Goal: Information Seeking & Learning: Learn about a topic

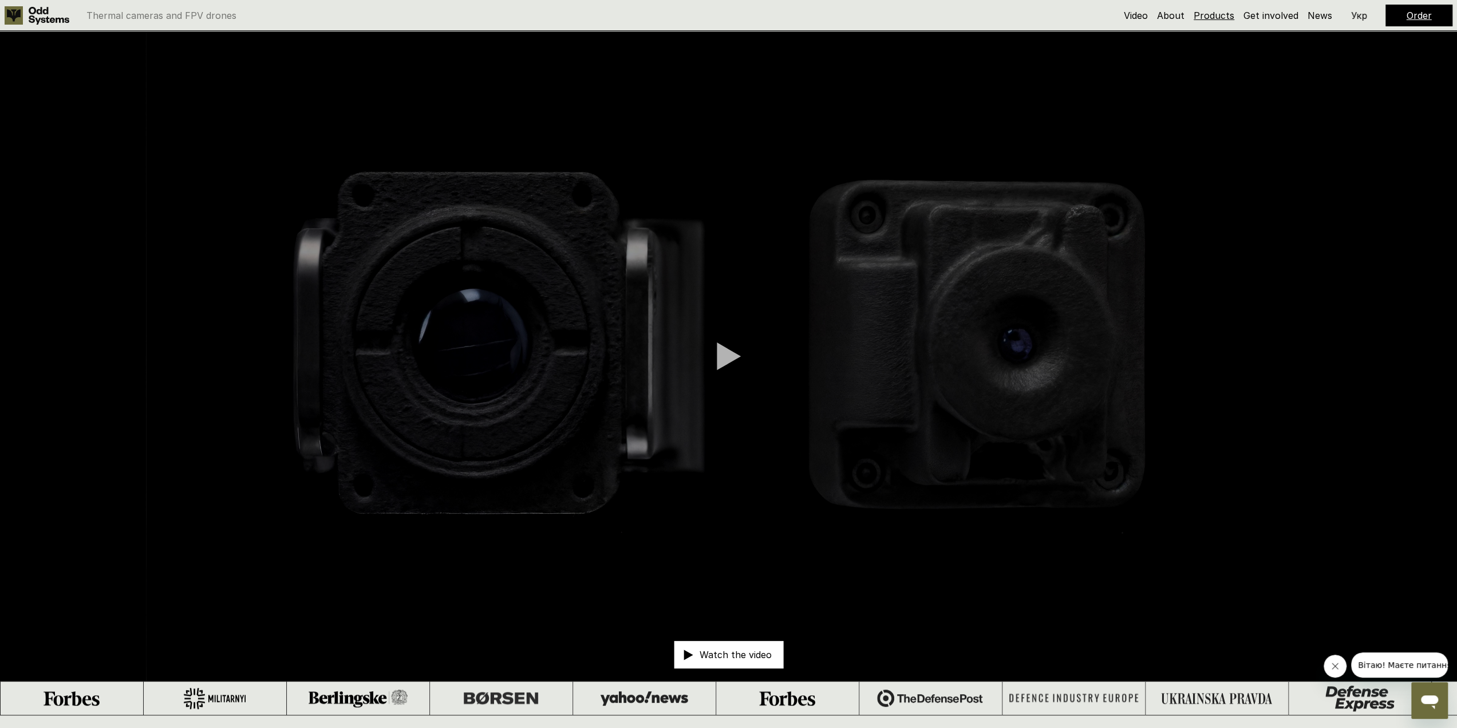
click at [1204, 17] on link "Products" at bounding box center [1214, 15] width 41 height 11
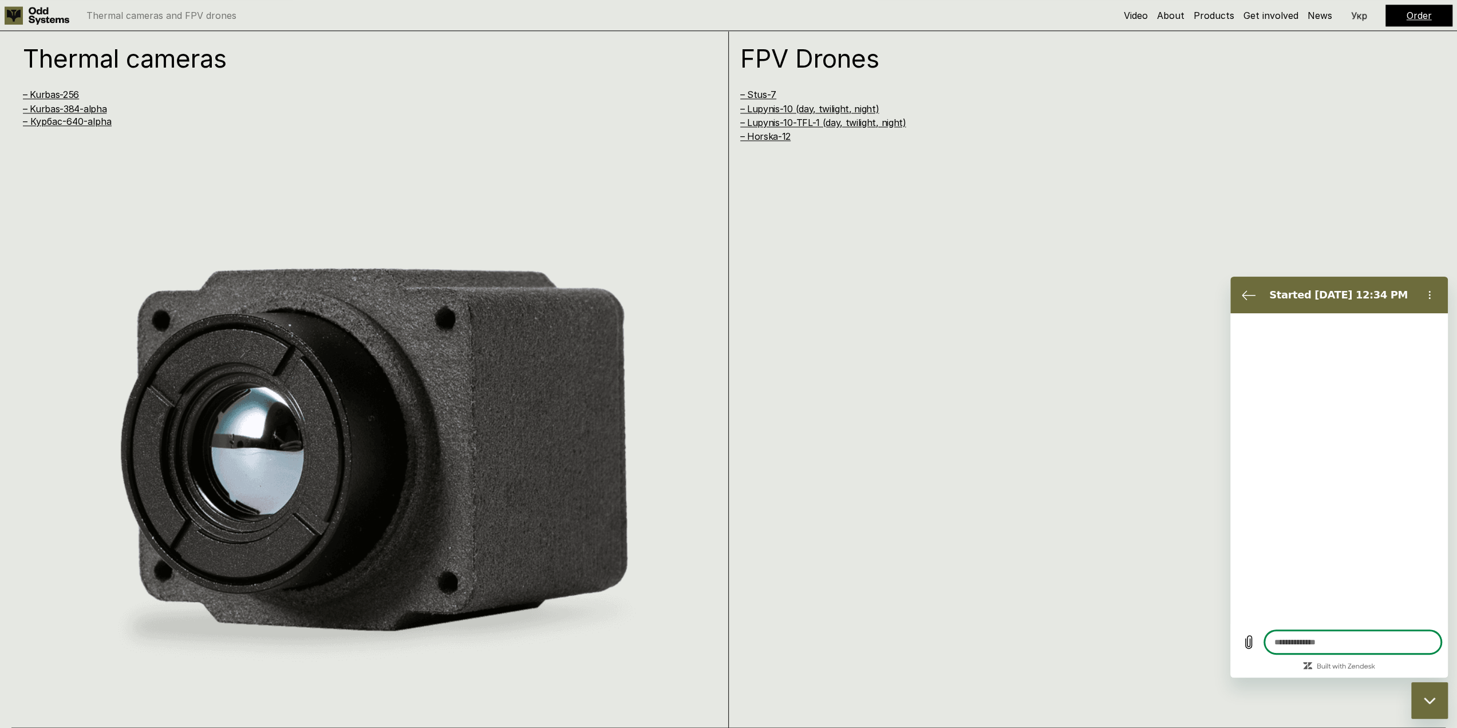
scroll to position [1443, 0]
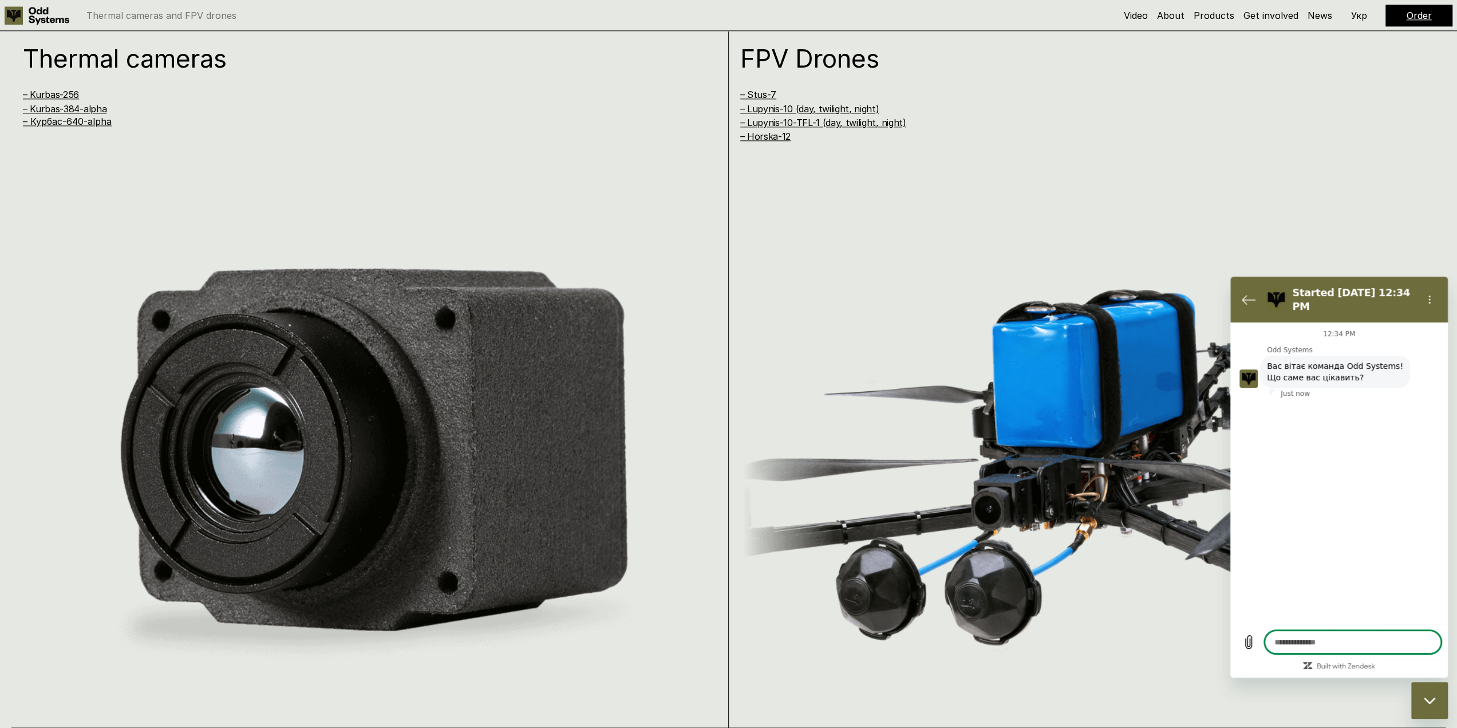
type textarea "*"
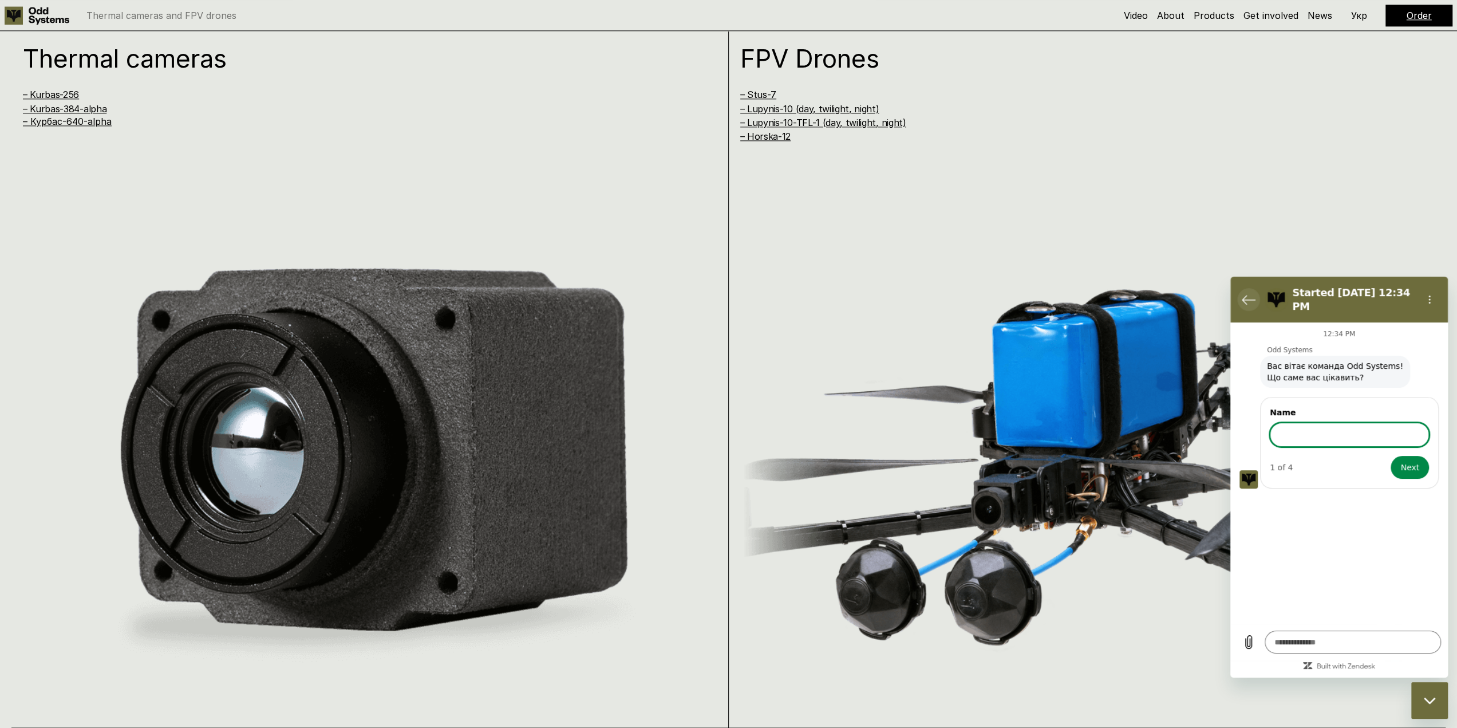
click at [1246, 293] on icon "Back to the conversation list" at bounding box center [1249, 300] width 14 height 14
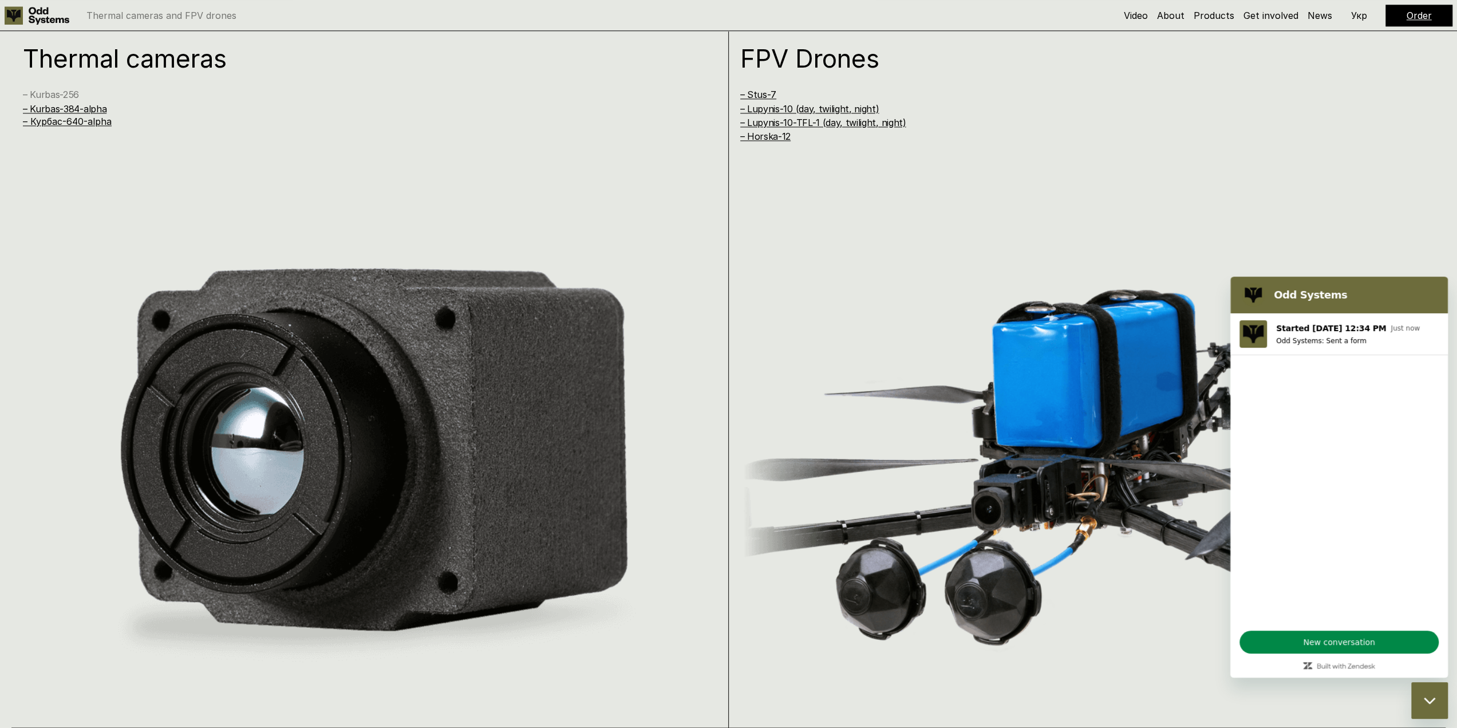
click at [52, 97] on link "– Kurbas-256" at bounding box center [51, 94] width 56 height 11
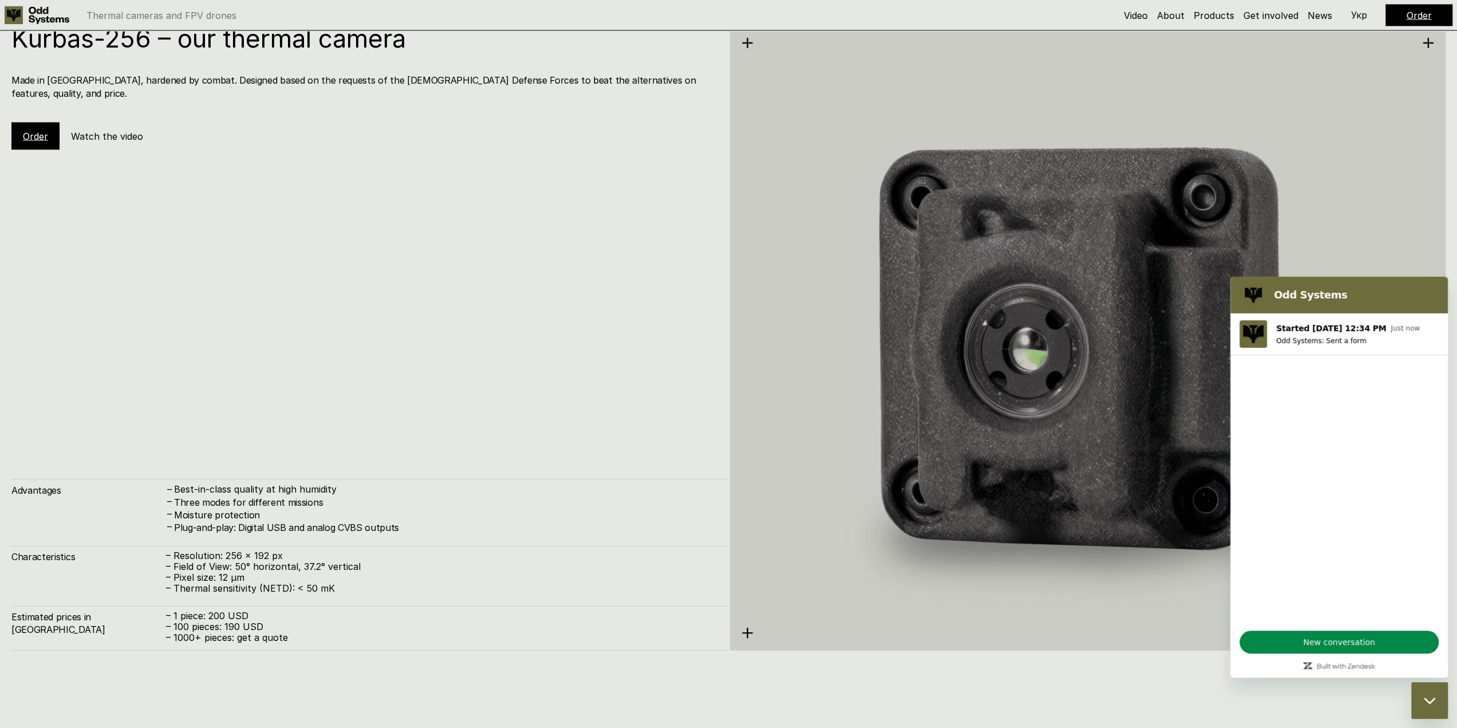
scroll to position [2228, 0]
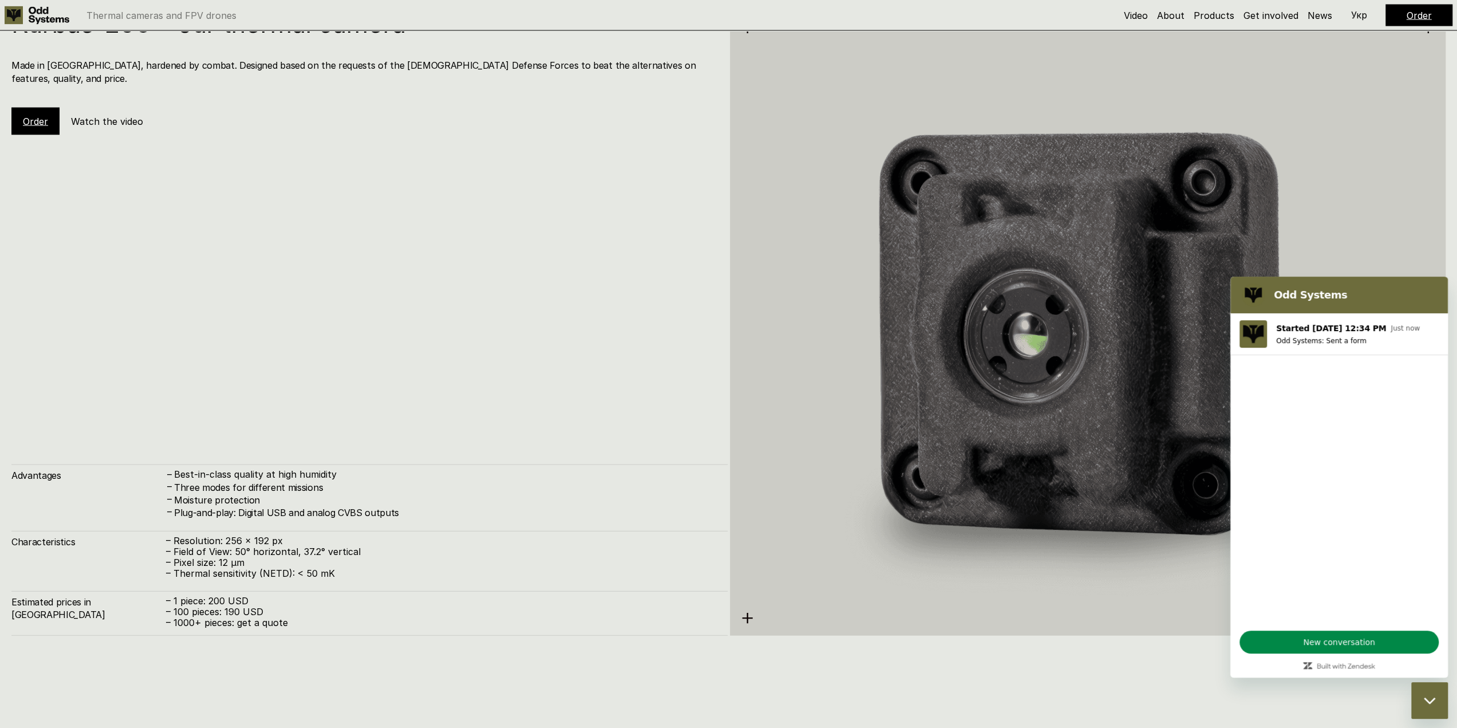
click at [1427, 697] on icon "Close messaging window" at bounding box center [1430, 700] width 12 height 7
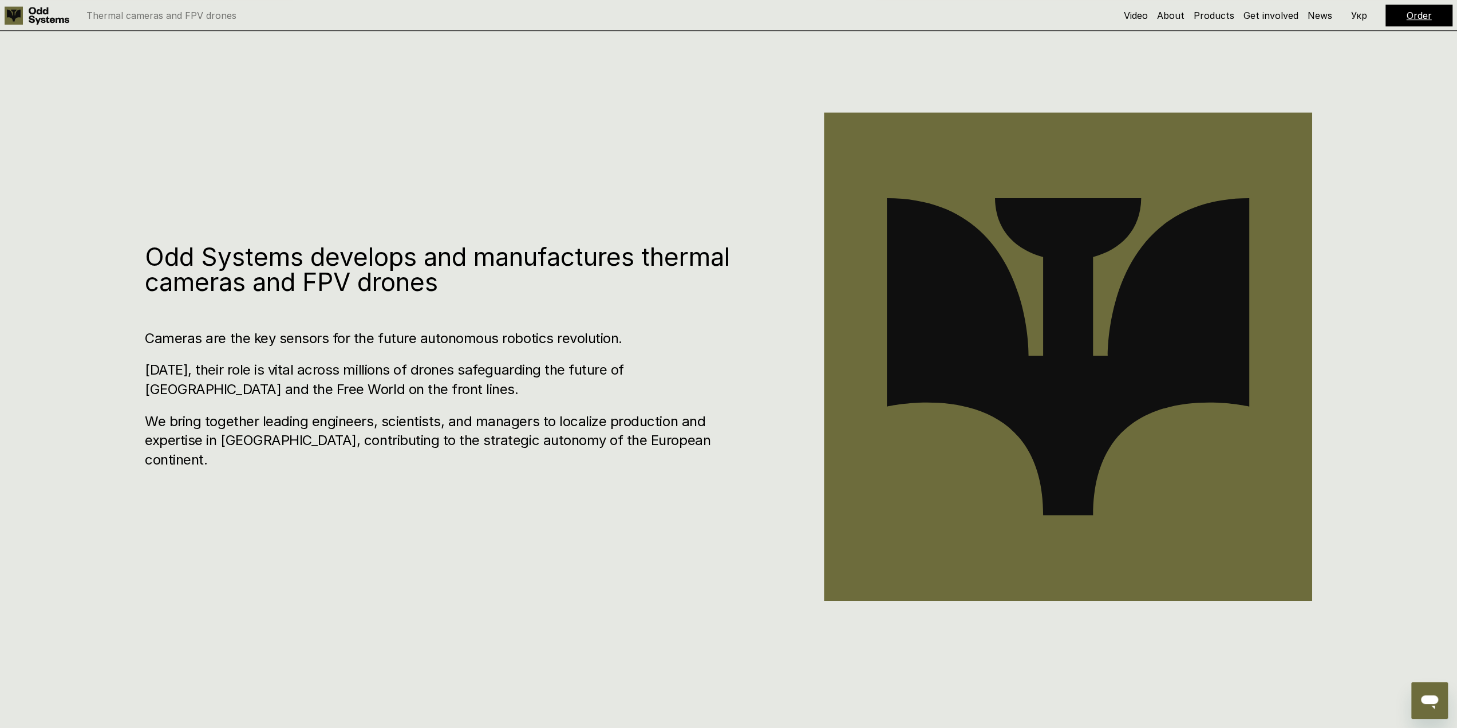
scroll to position [0, 0]
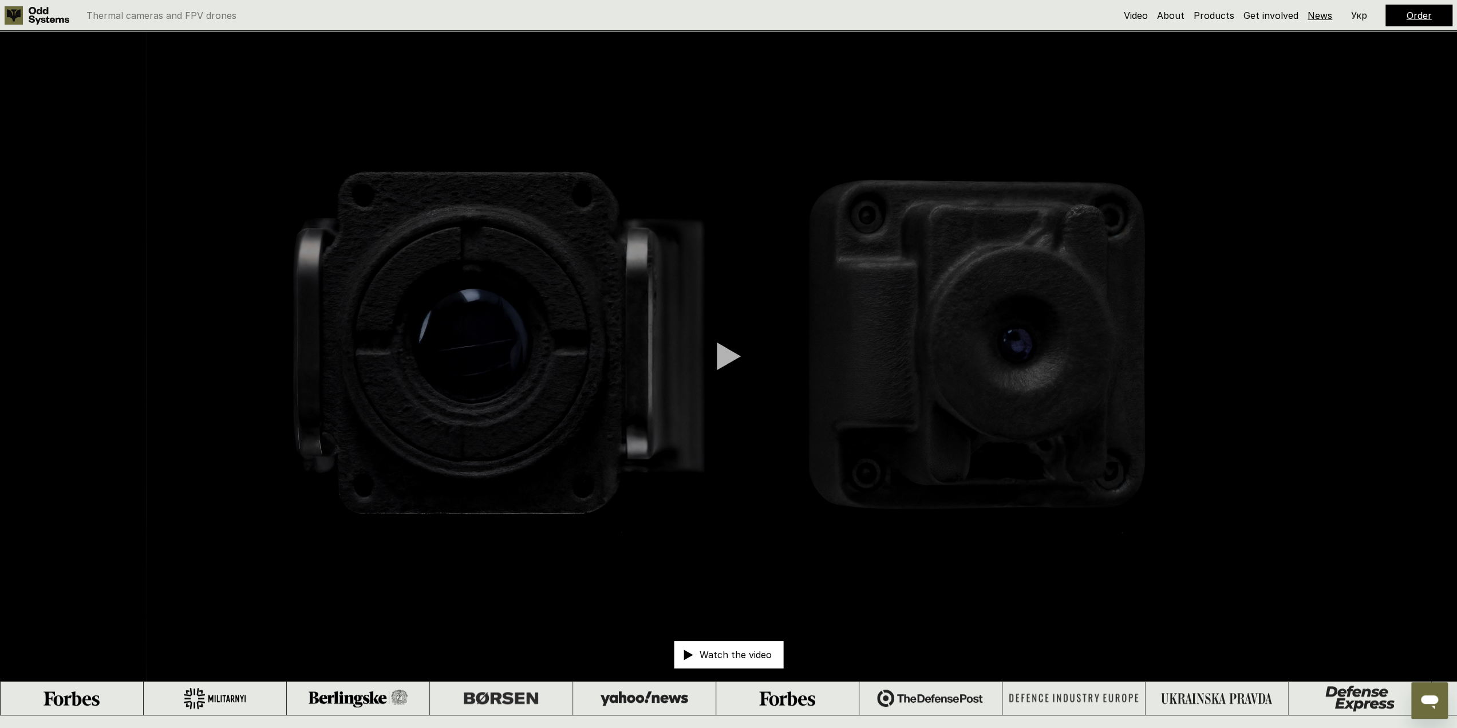
click at [1316, 17] on link "News" at bounding box center [1320, 15] width 25 height 11
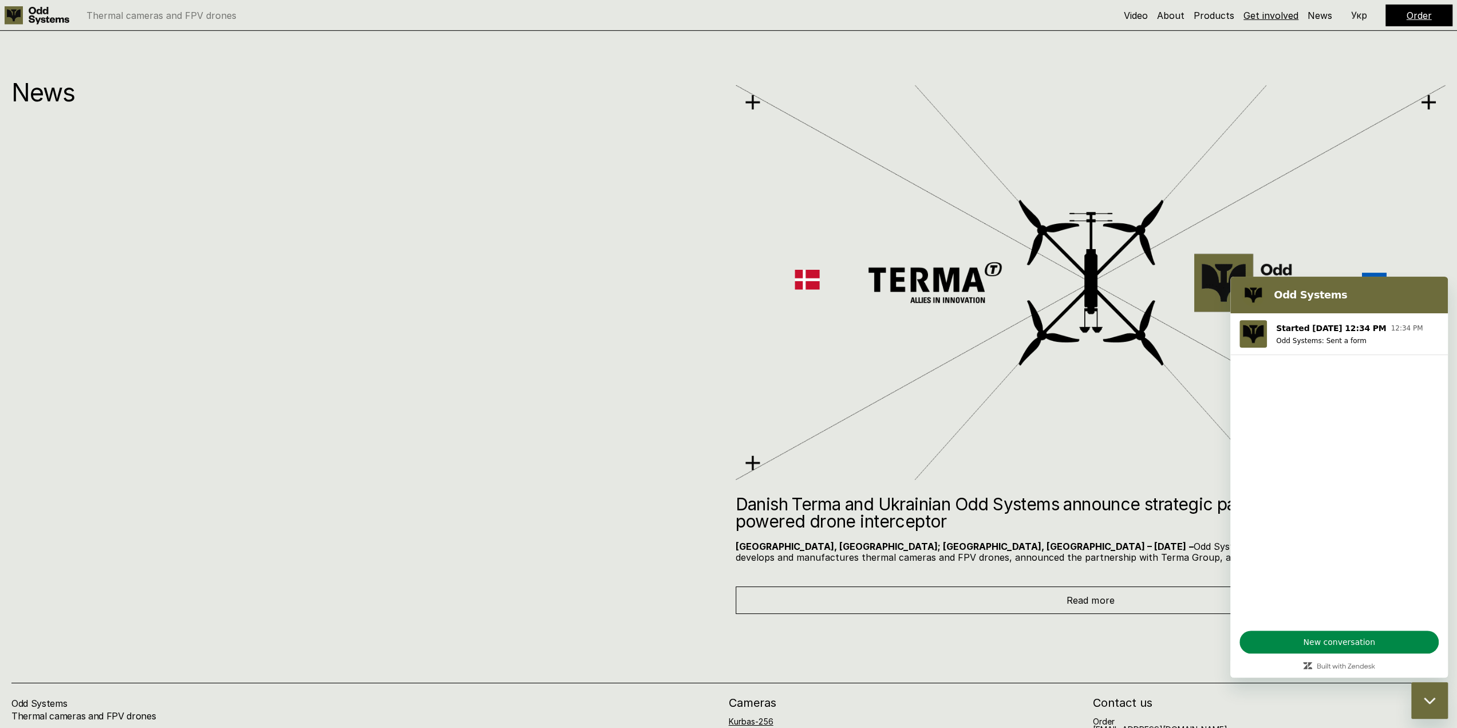
click at [1286, 11] on link "Get involved" at bounding box center [1270, 15] width 55 height 11
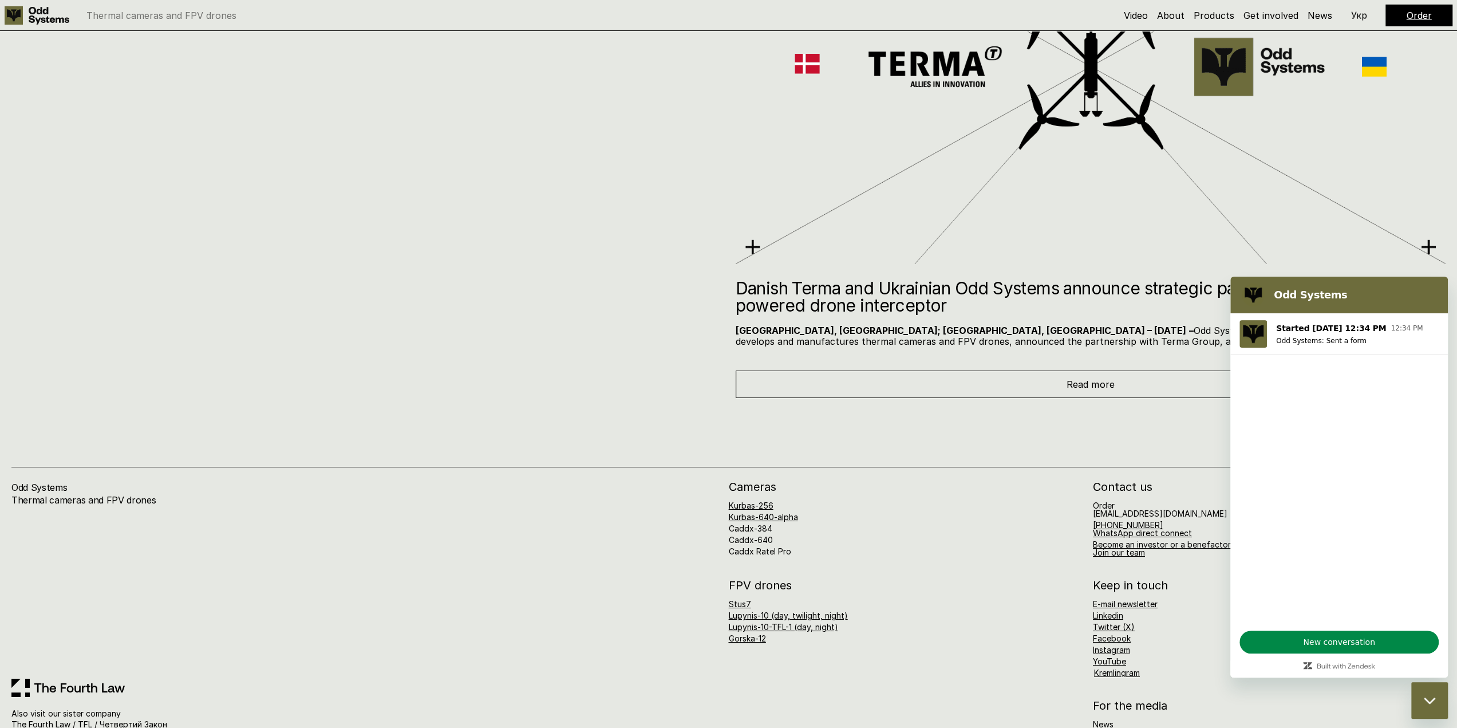
scroll to position [8339, 0]
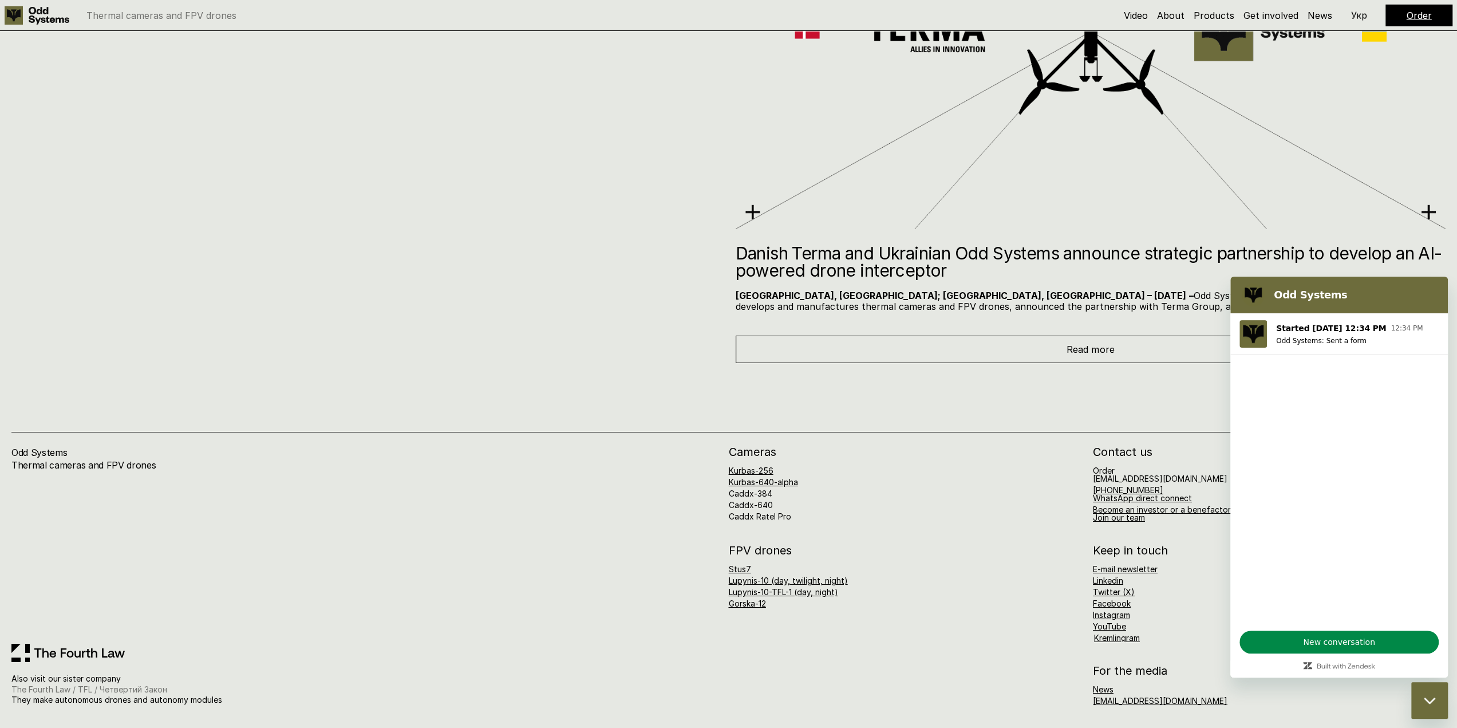
click at [129, 690] on link "The Fourth Law / TFL / Четвертий Закон" at bounding box center [89, 689] width 156 height 10
